Goal: Information Seeking & Learning: Learn about a topic

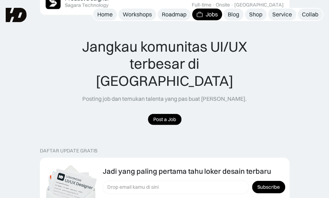
scroll to position [570, 0]
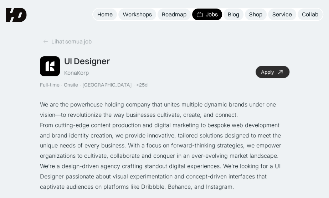
click at [275, 72] on link "Apply" at bounding box center [273, 72] width 34 height 12
drag, startPoint x: 90, startPoint y: 72, endPoint x: 66, endPoint y: 71, distance: 24.2
click at [66, 71] on div "UI Designer KonaKorp" at bounding box center [87, 66] width 46 height 21
drag, startPoint x: 110, startPoint y: 74, endPoint x: 91, endPoint y: 77, distance: 18.9
click at [109, 74] on div "UI Designer KonaKorp Full-time · Onsite · [GEOGRAPHIC_DATA] · >25d" at bounding box center [94, 72] width 108 height 32
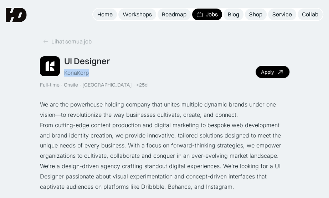
drag, startPoint x: 88, startPoint y: 73, endPoint x: 64, endPoint y: 72, distance: 23.5
click at [64, 72] on div "KonaKorp" at bounding box center [76, 72] width 25 height 7
copy div "KonaKorp"
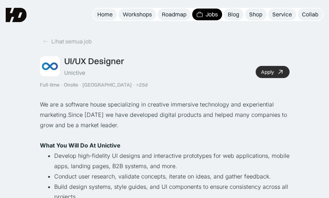
click at [272, 70] on div "Apply" at bounding box center [267, 72] width 13 height 6
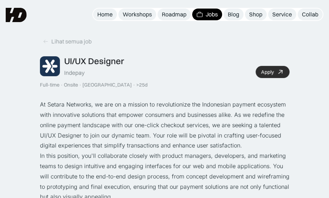
click at [271, 74] on div "Apply" at bounding box center [267, 72] width 13 height 6
